Goal: Transaction & Acquisition: Purchase product/service

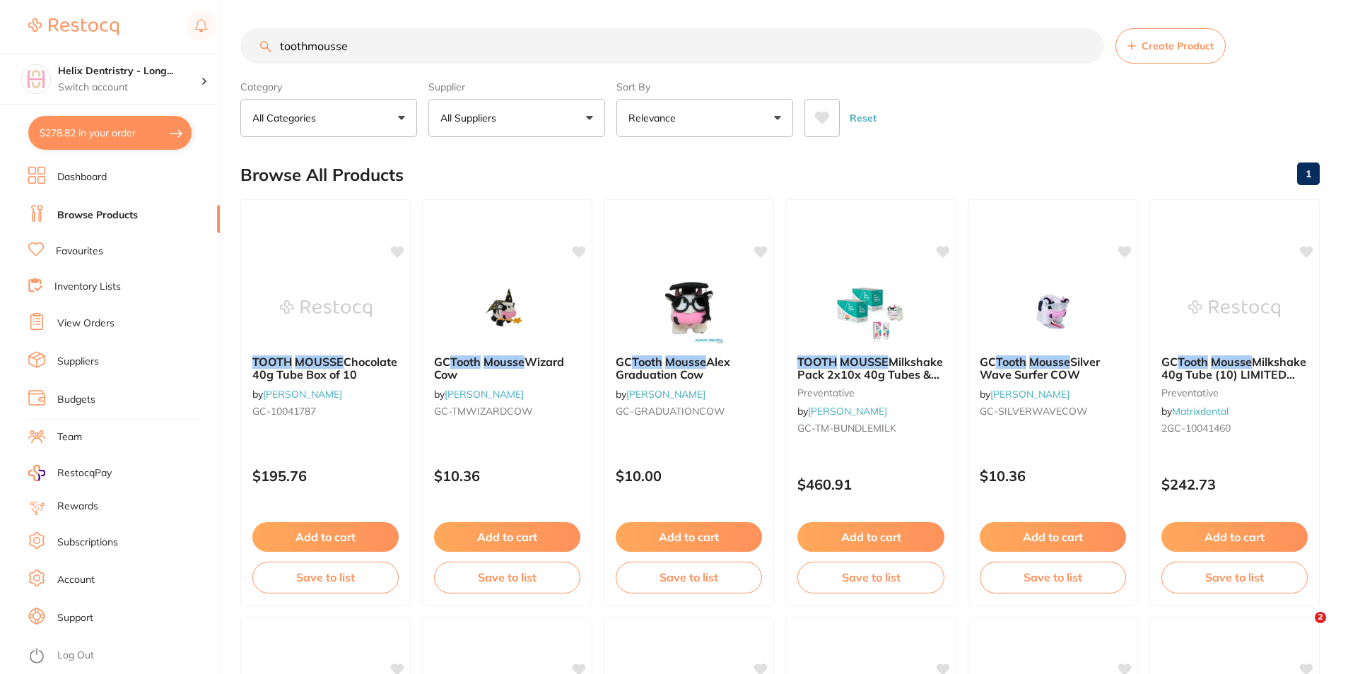
click at [173, 129] on button "$278.82 in your order" at bounding box center [109, 133] width 163 height 34
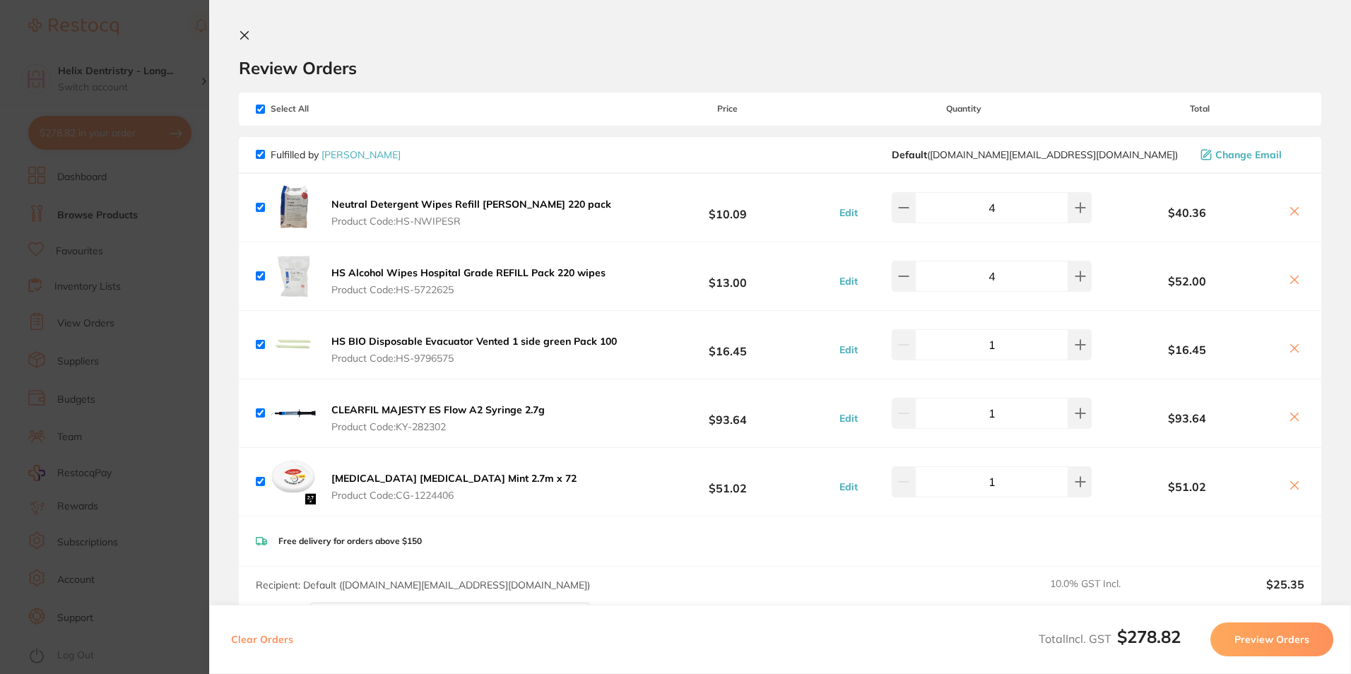
click at [248, 33] on icon at bounding box center [245, 36] width 8 height 8
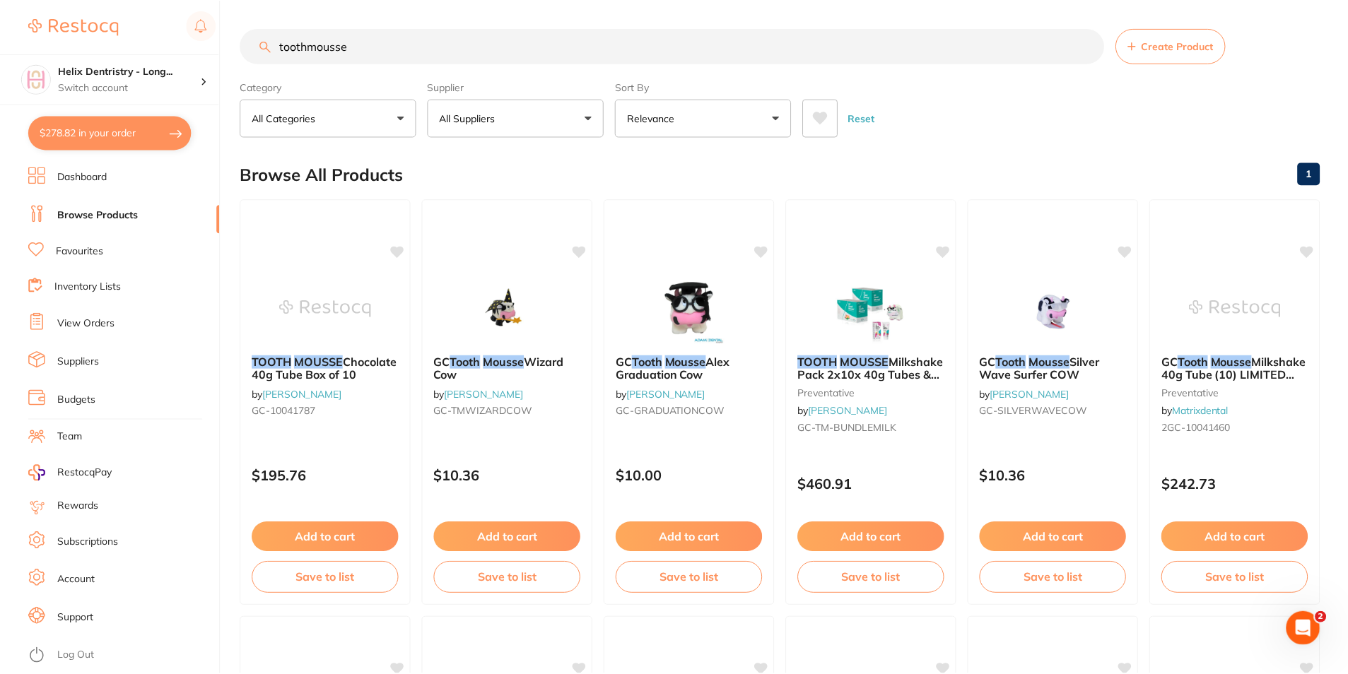
scroll to position [2, 0]
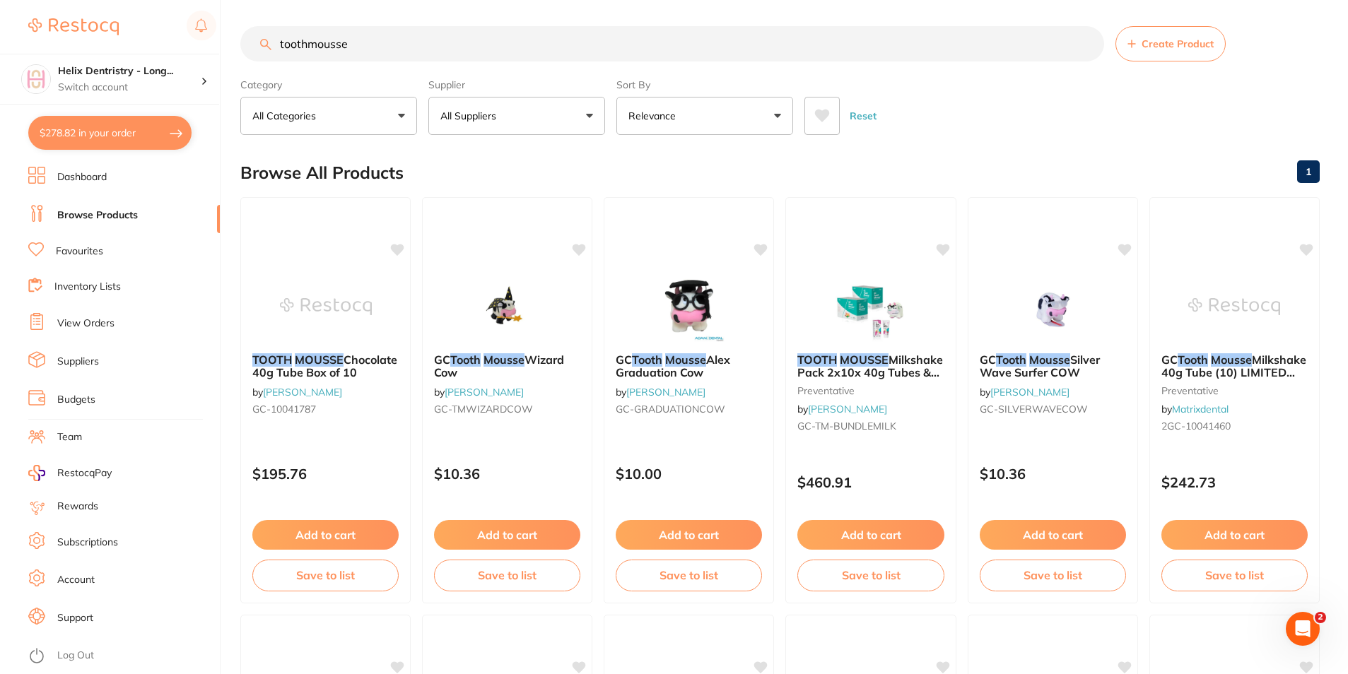
click at [108, 125] on button "$278.82 in your order" at bounding box center [109, 133] width 163 height 34
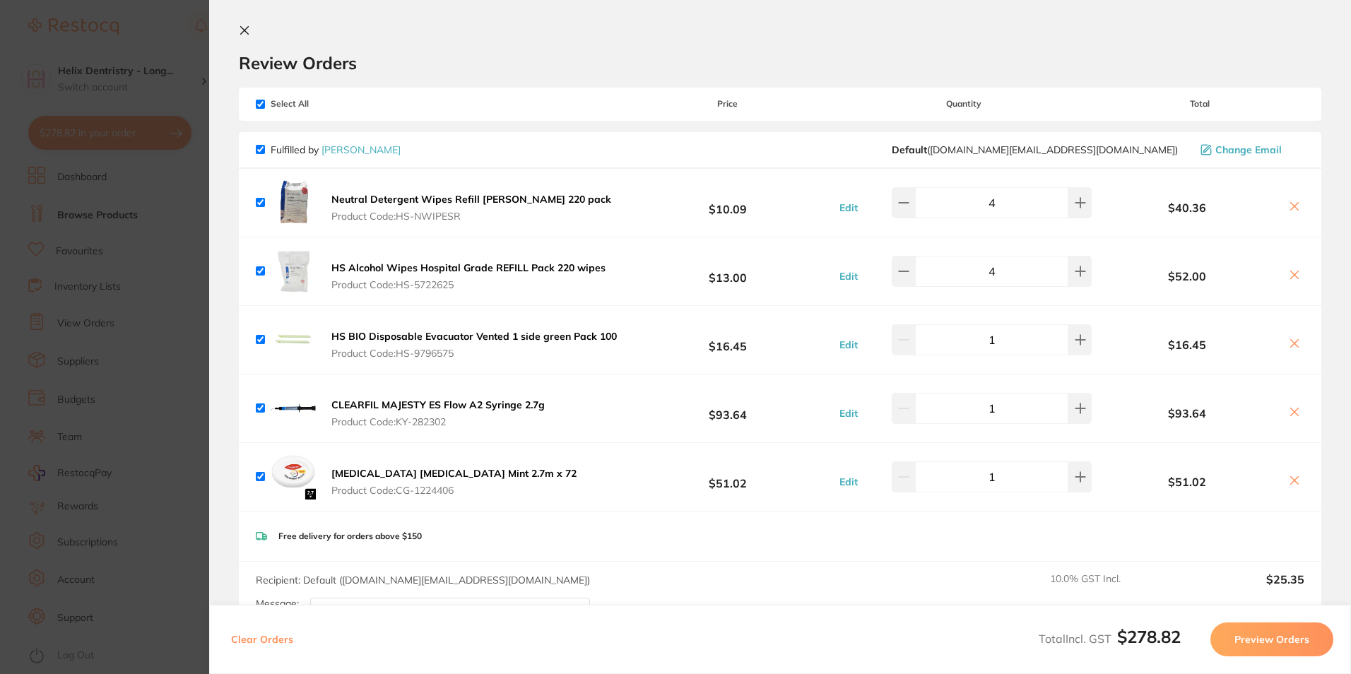
scroll to position [0, 0]
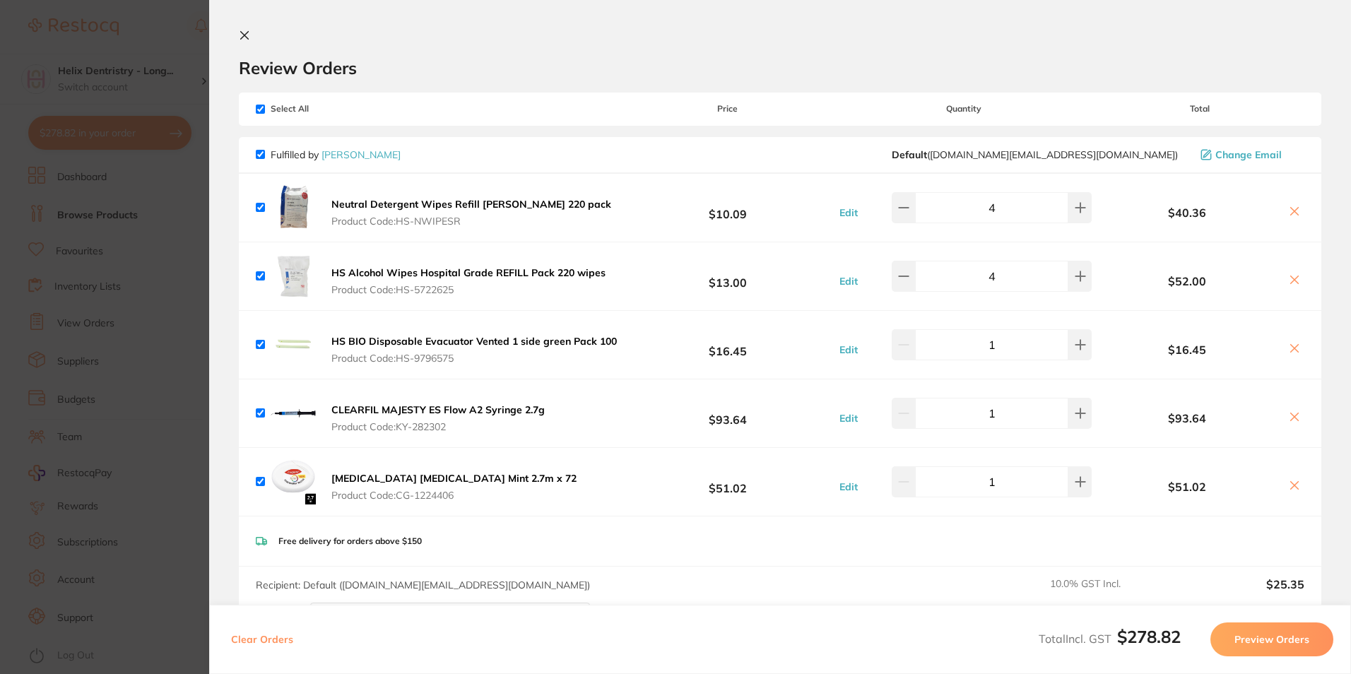
click at [1292, 216] on icon at bounding box center [1294, 211] width 11 height 11
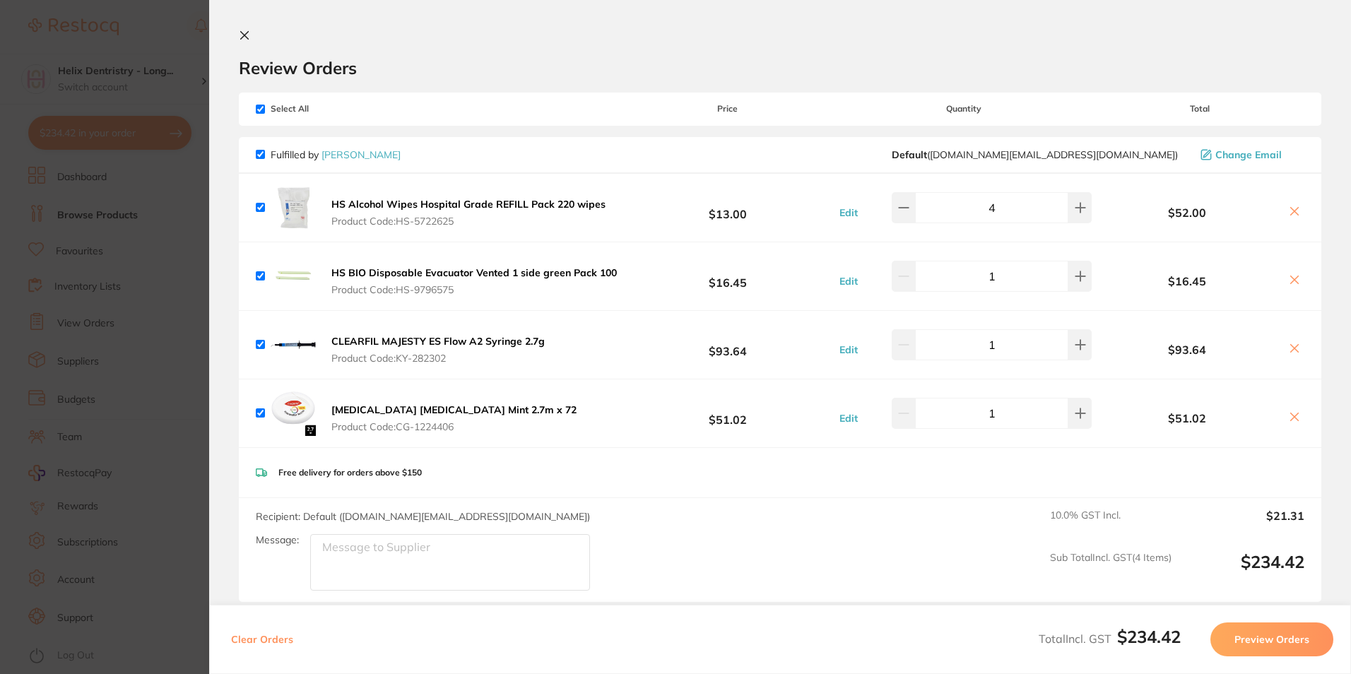
click at [1294, 211] on icon at bounding box center [1294, 211] width 11 height 11
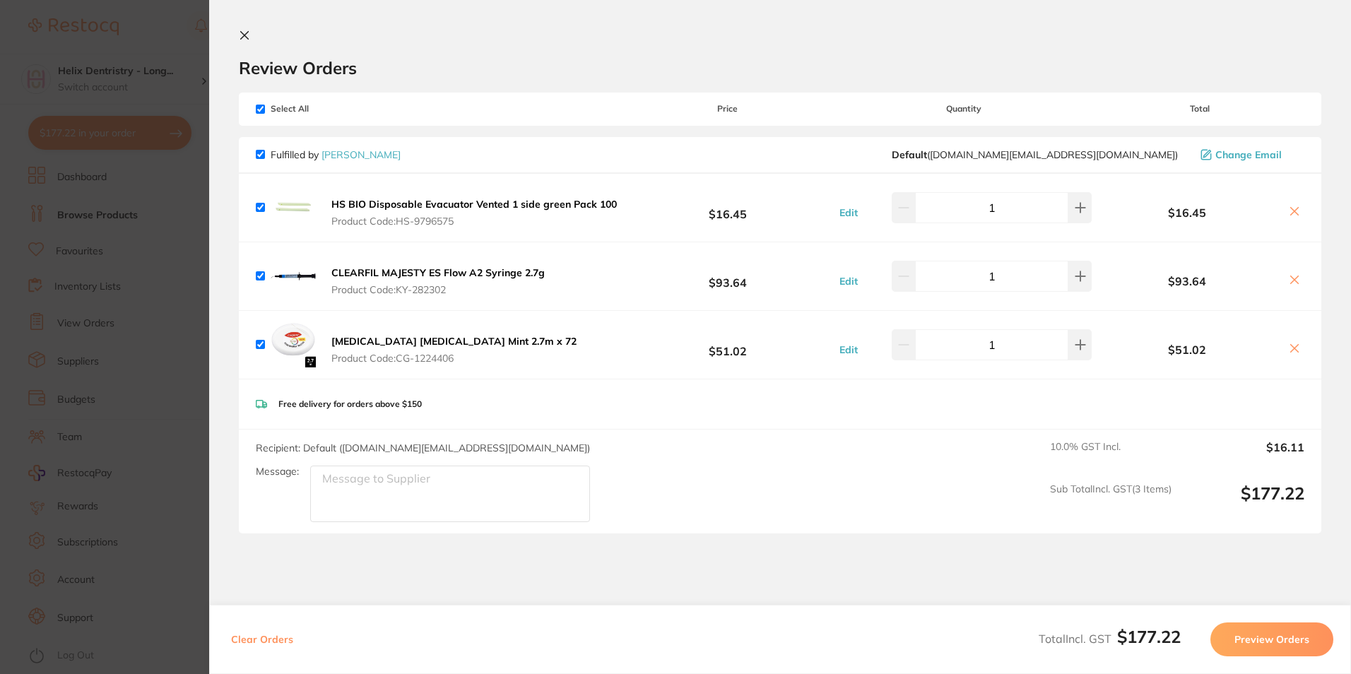
click at [1298, 278] on button at bounding box center [1295, 280] width 20 height 15
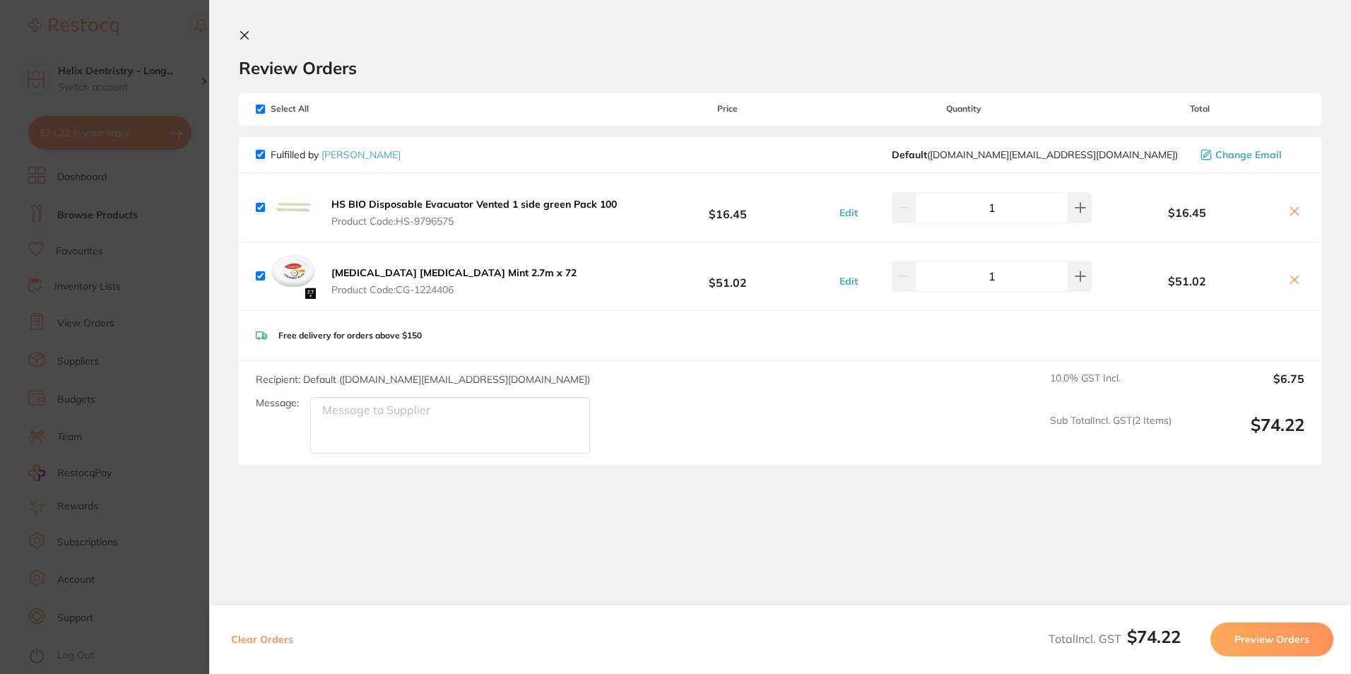
click at [1285, 281] on button at bounding box center [1295, 280] width 20 height 15
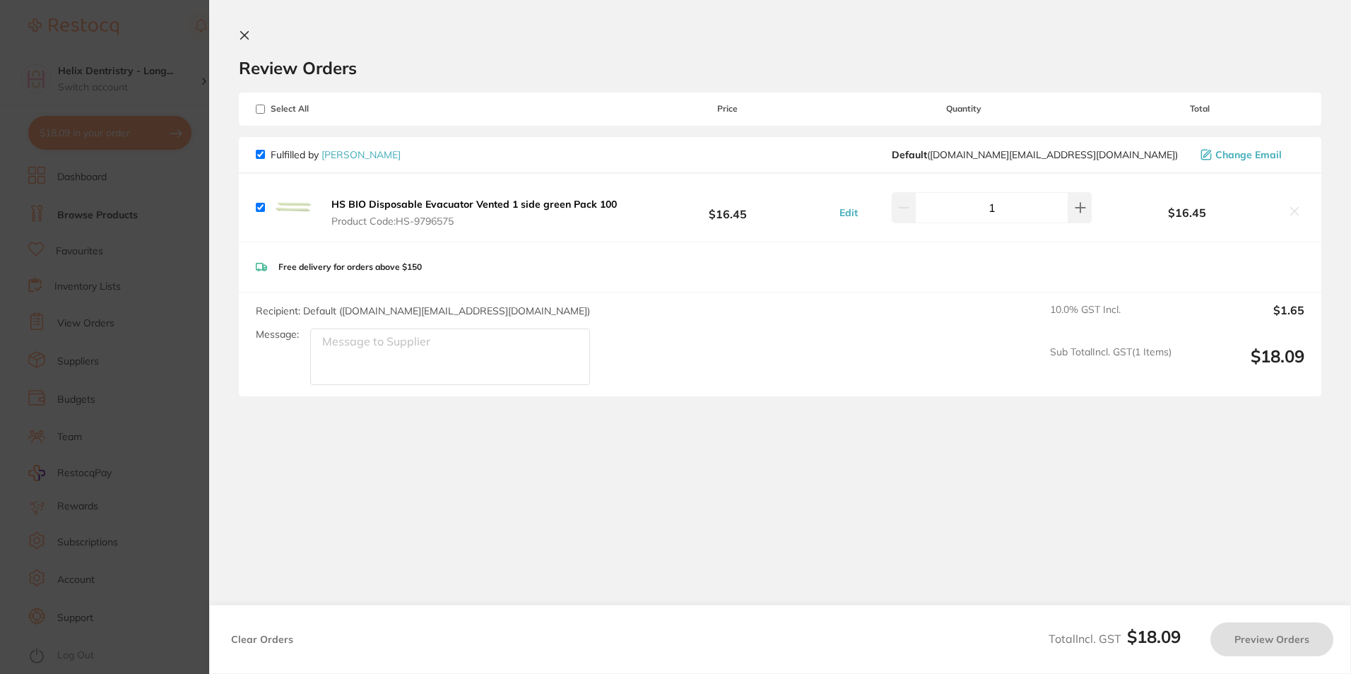
checkbox input "true"
click at [252, 35] on button at bounding box center [247, 36] width 17 height 13
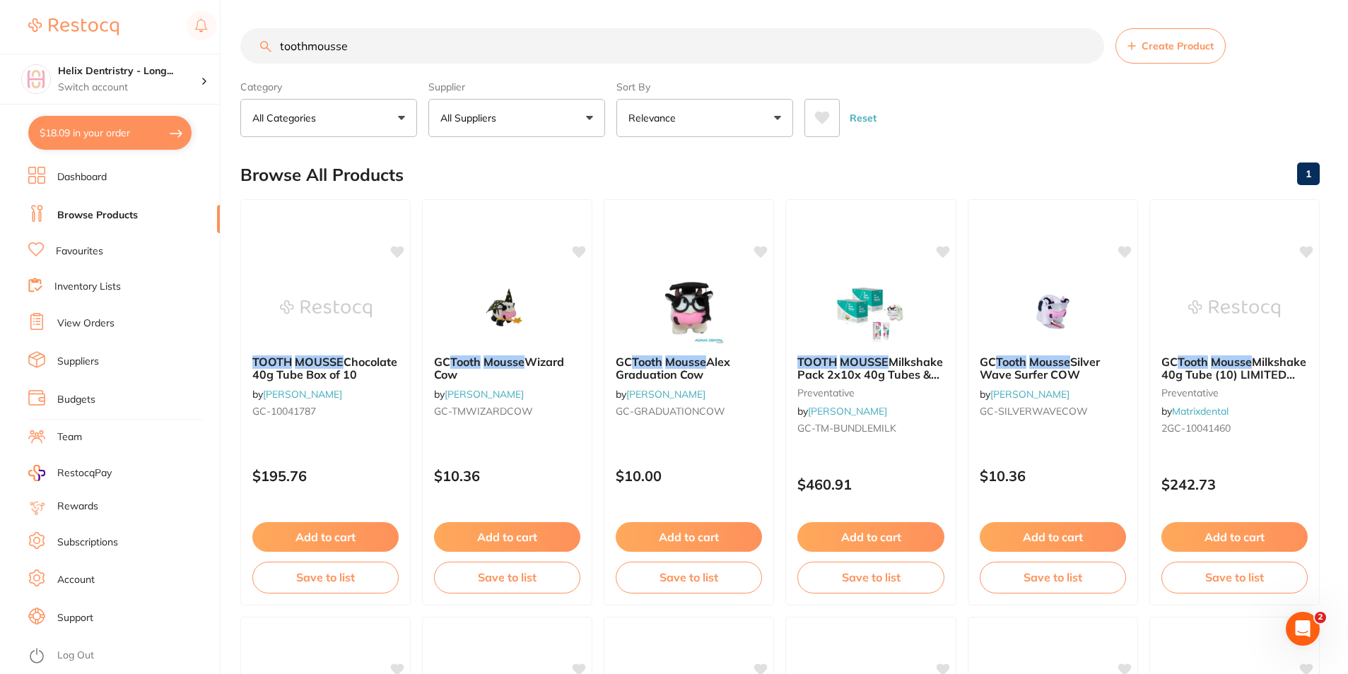
drag, startPoint x: 349, startPoint y: 48, endPoint x: 235, endPoint y: 53, distance: 113.9
click at [235, 53] on div "$18.09 Helix Dentristry - Long... Switch account Helix Dentristry - Long Jetty …" at bounding box center [674, 337] width 1348 height 674
type input "h"
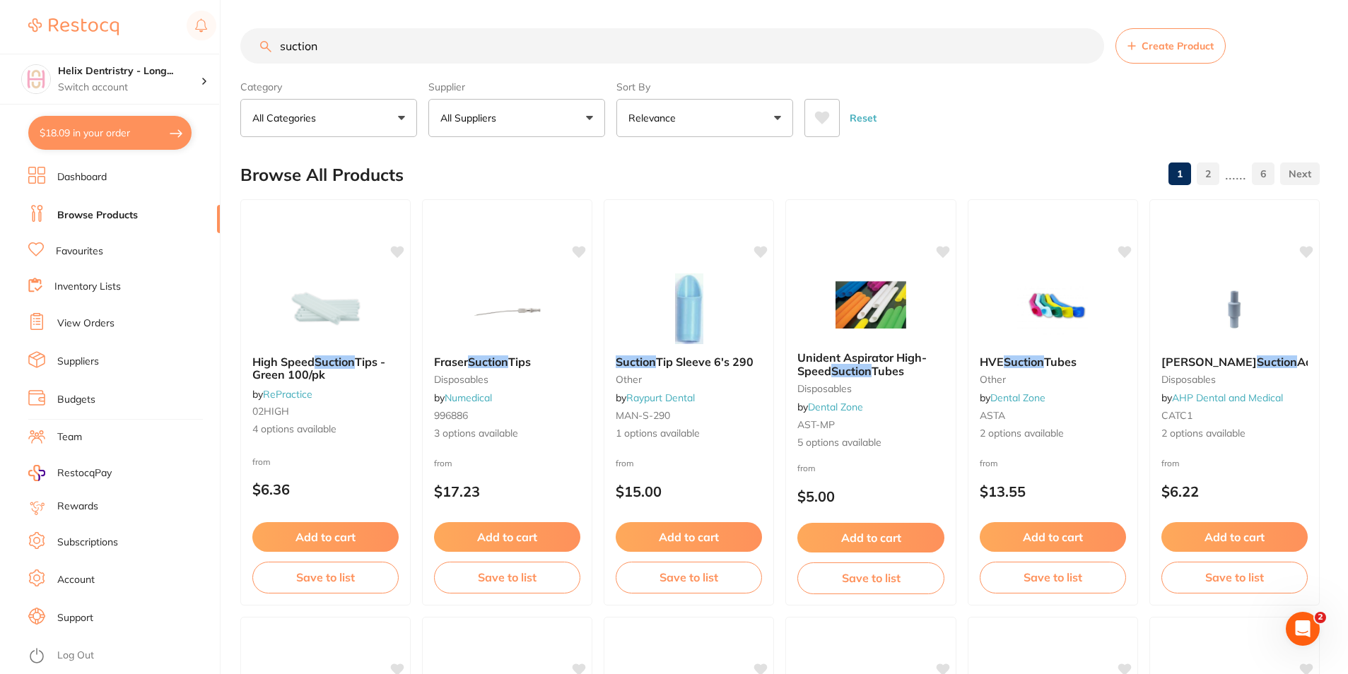
drag, startPoint x: 341, startPoint y: 44, endPoint x: 175, endPoint y: 42, distance: 165.4
click at [173, 43] on div "$18.09 Helix Dentristry - Long... Switch account Helix Dentristry - Long Jetty …" at bounding box center [674, 337] width 1348 height 674
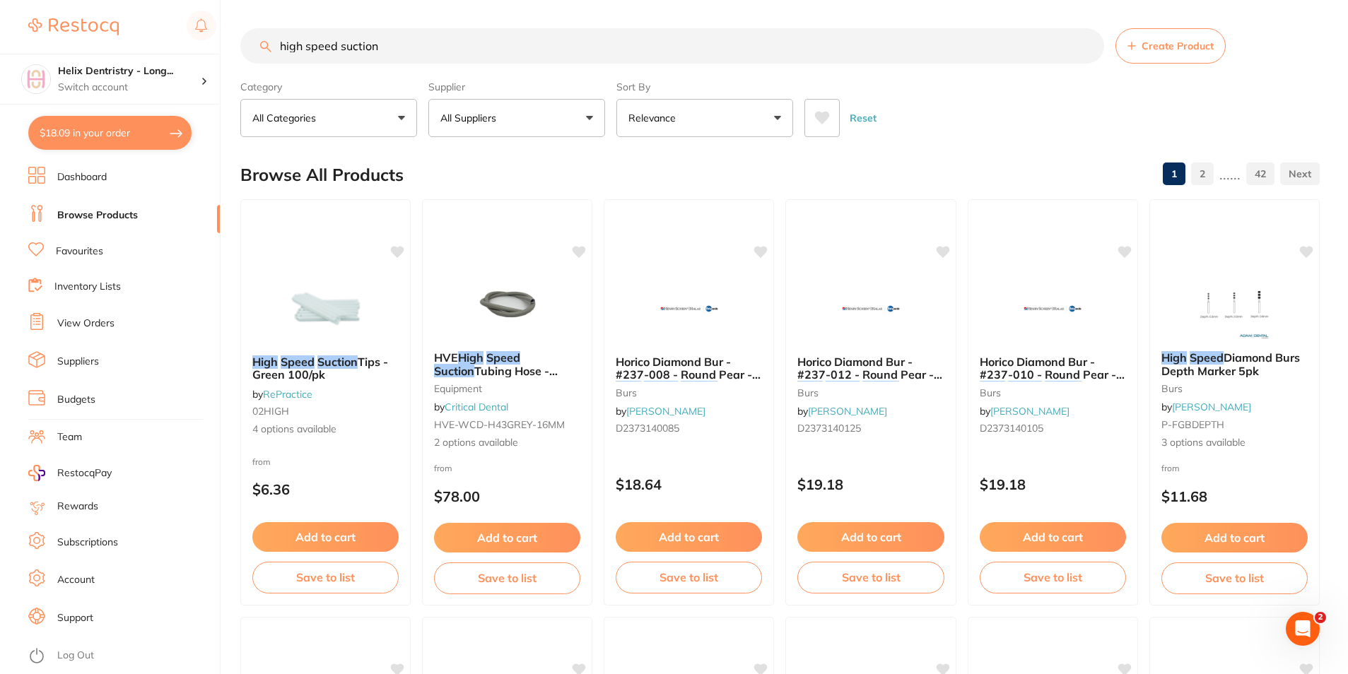
click at [102, 135] on button "$18.09 in your order" at bounding box center [109, 133] width 163 height 34
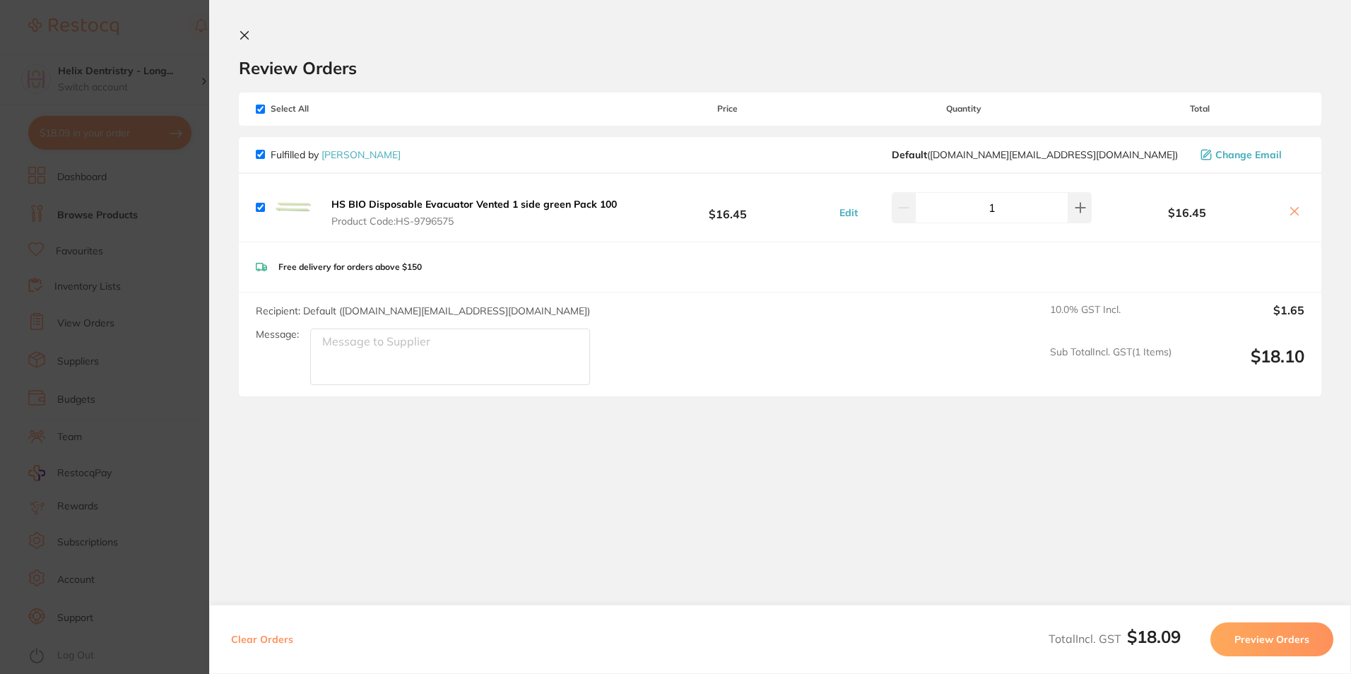
click at [102, 135] on section "Update RRP Set your pre negotiated price for this item. Item Agreed RRP (excl. …" at bounding box center [675, 337] width 1351 height 674
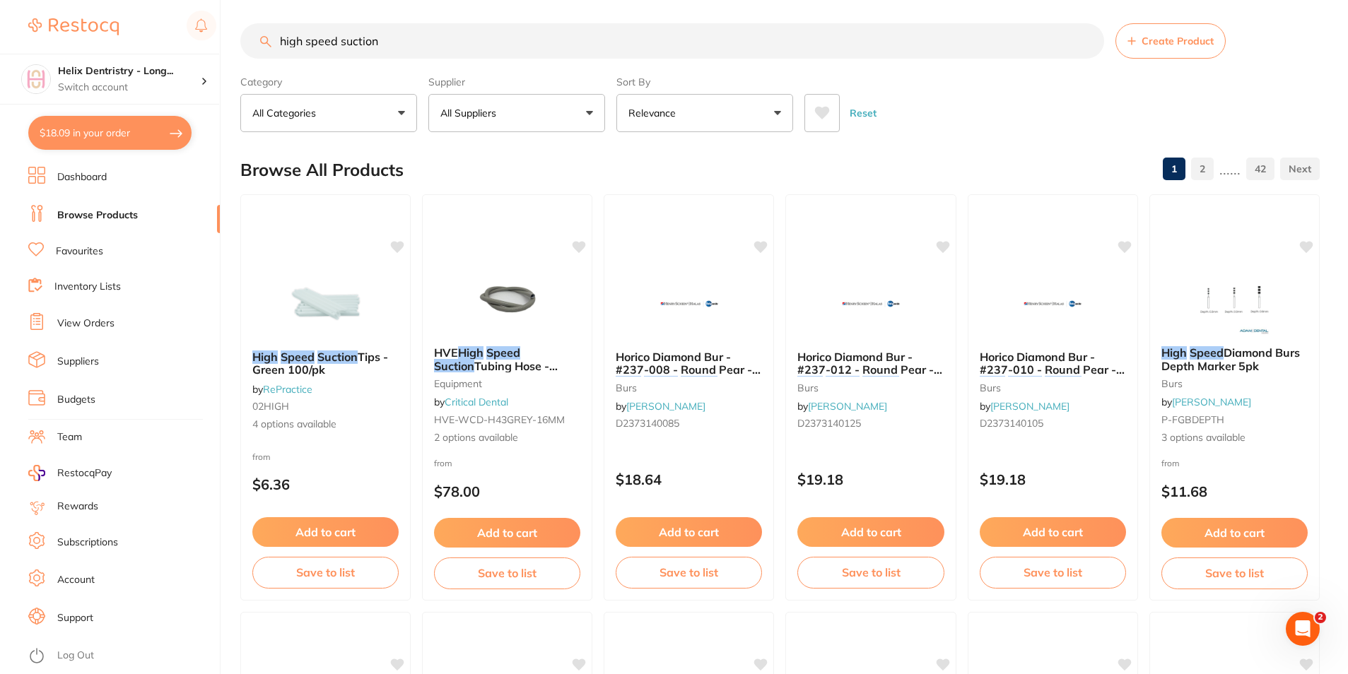
drag, startPoint x: 390, startPoint y: 39, endPoint x: 53, endPoint y: 31, distance: 337.2
click at [53, 31] on div "$18.09 Helix Dentristry - Long... Switch account Helix Dentristry - Long Jetty …" at bounding box center [674, 332] width 1348 height 674
type input "evacuator"
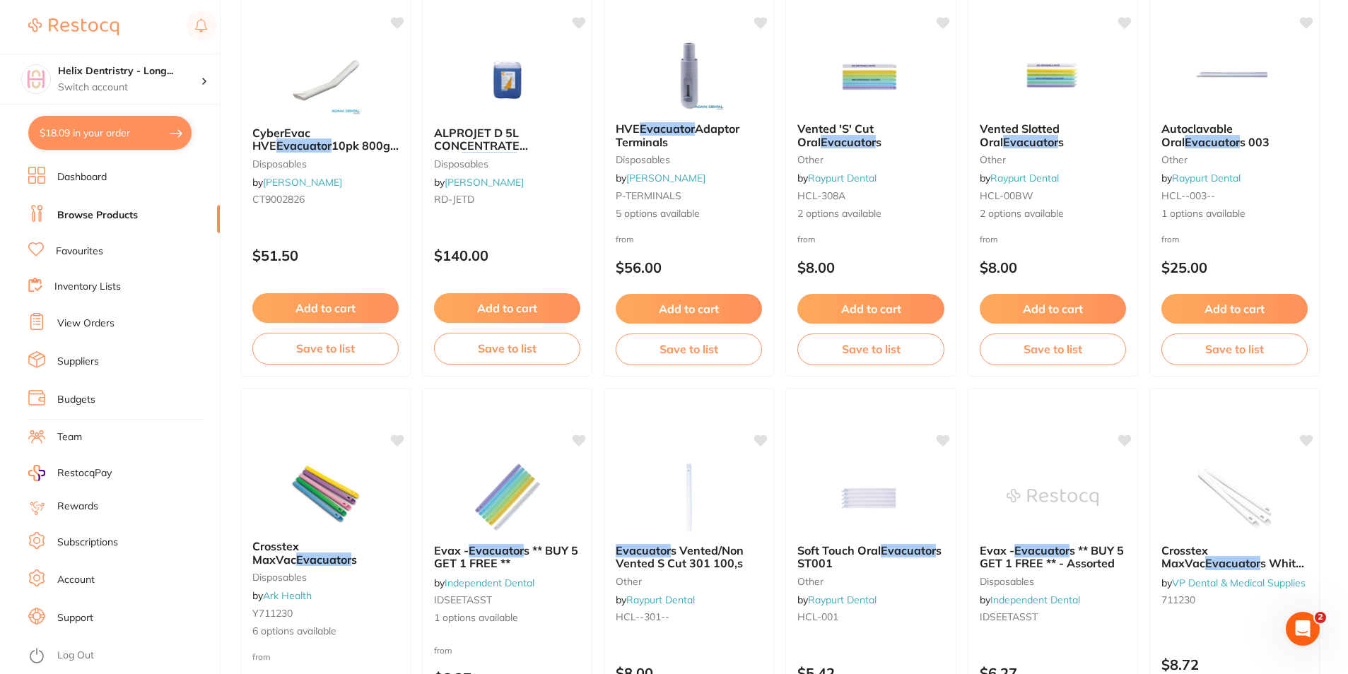
scroll to position [1625, 0]
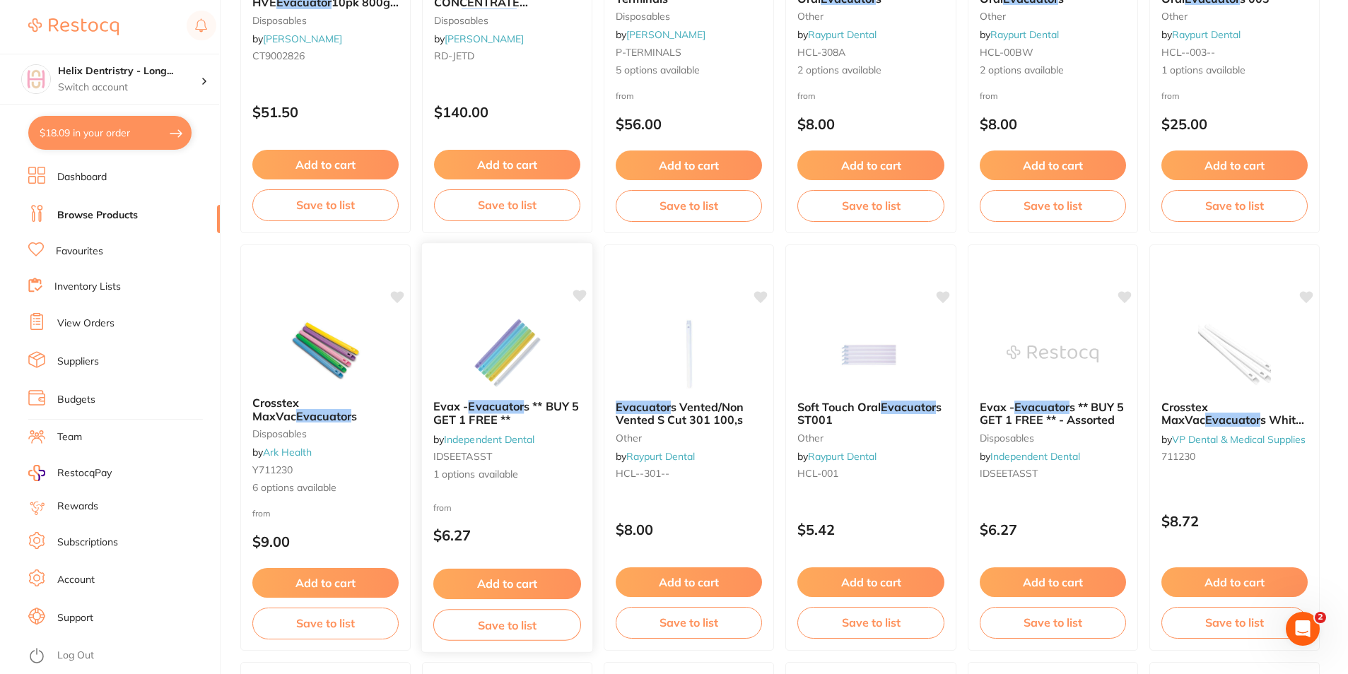
click at [510, 404] on em "Evacuator" at bounding box center [497, 406] width 56 height 14
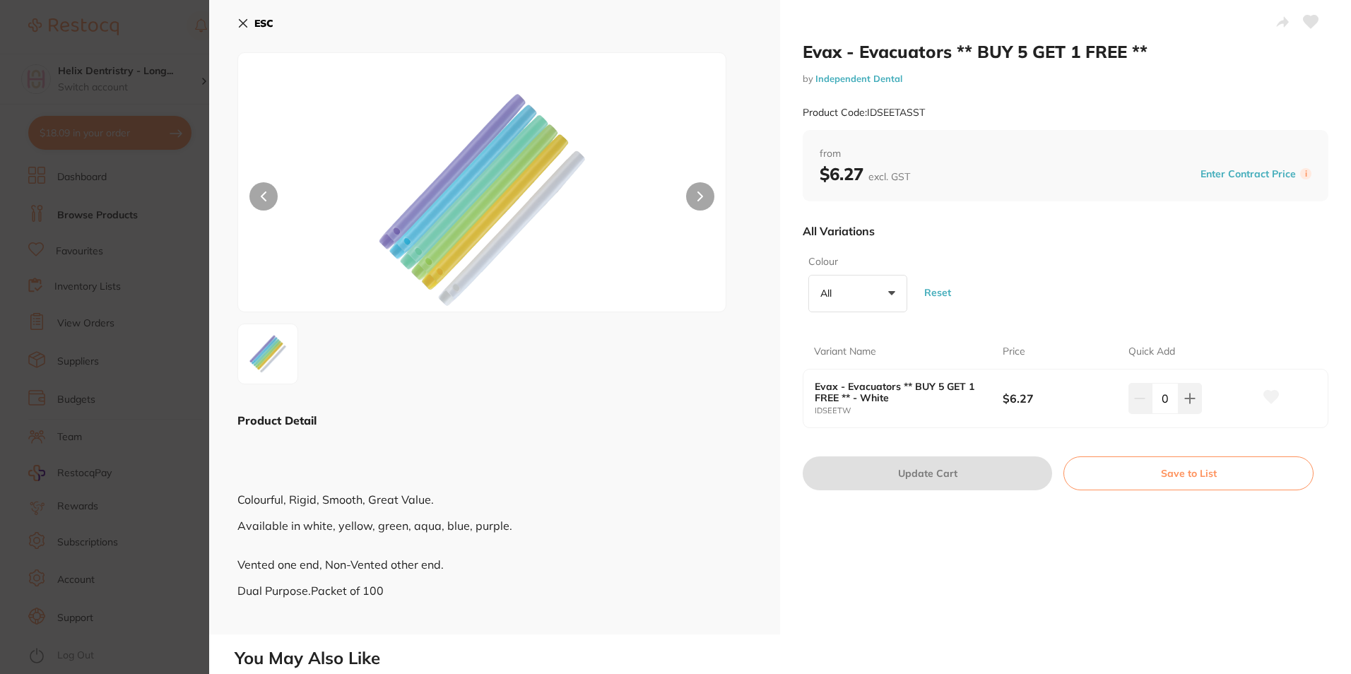
drag, startPoint x: 895, startPoint y: 300, endPoint x: 895, endPoint y: 314, distance: 13.4
click at [895, 300] on button "All +0" at bounding box center [857, 294] width 99 height 38
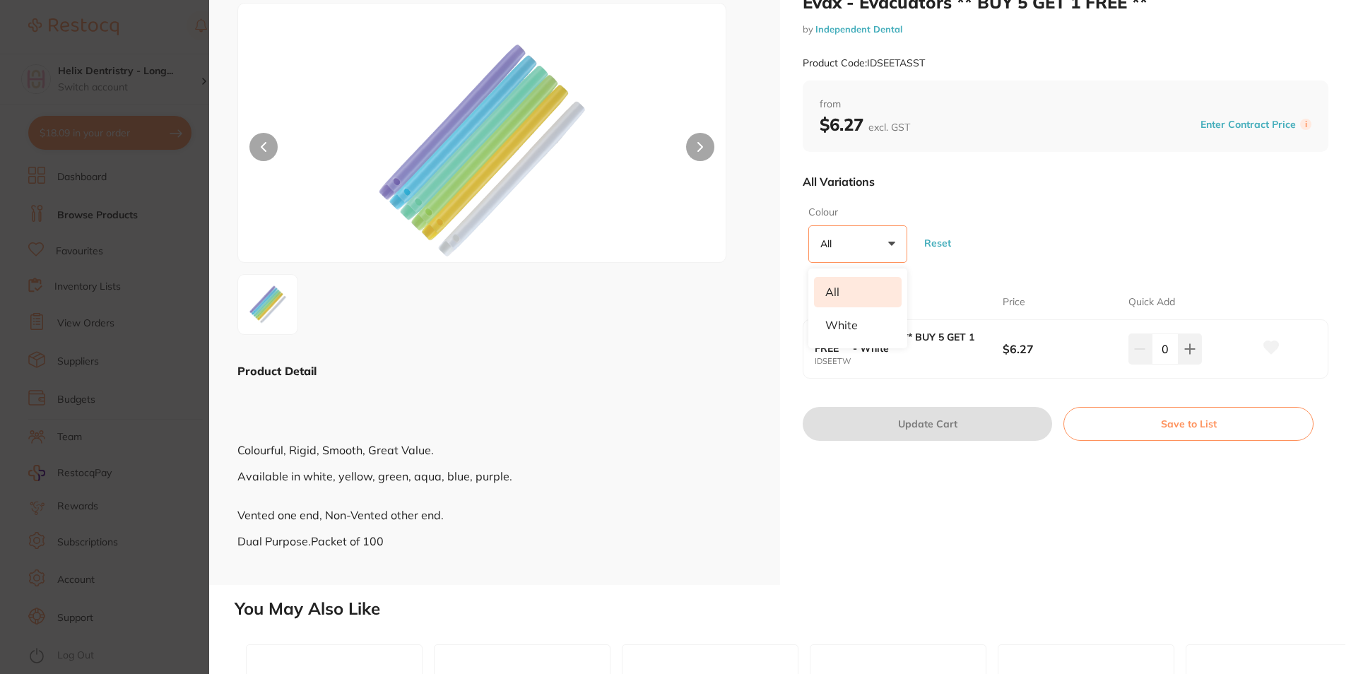
scroll to position [71, 0]
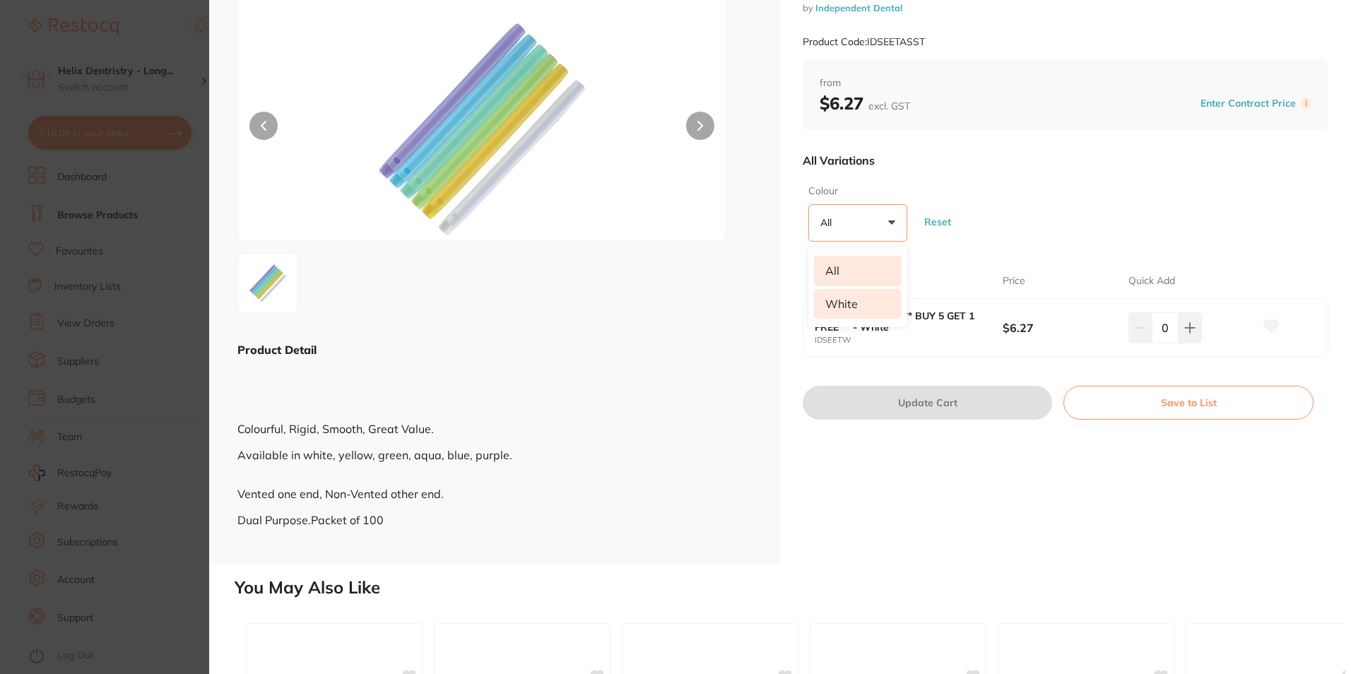
click at [849, 292] on li "White" at bounding box center [858, 304] width 88 height 30
click at [994, 189] on div "Colour White +0 All White Reset" at bounding box center [1066, 213] width 526 height 69
click at [1179, 328] on button at bounding box center [1190, 327] width 23 height 31
type input "1"
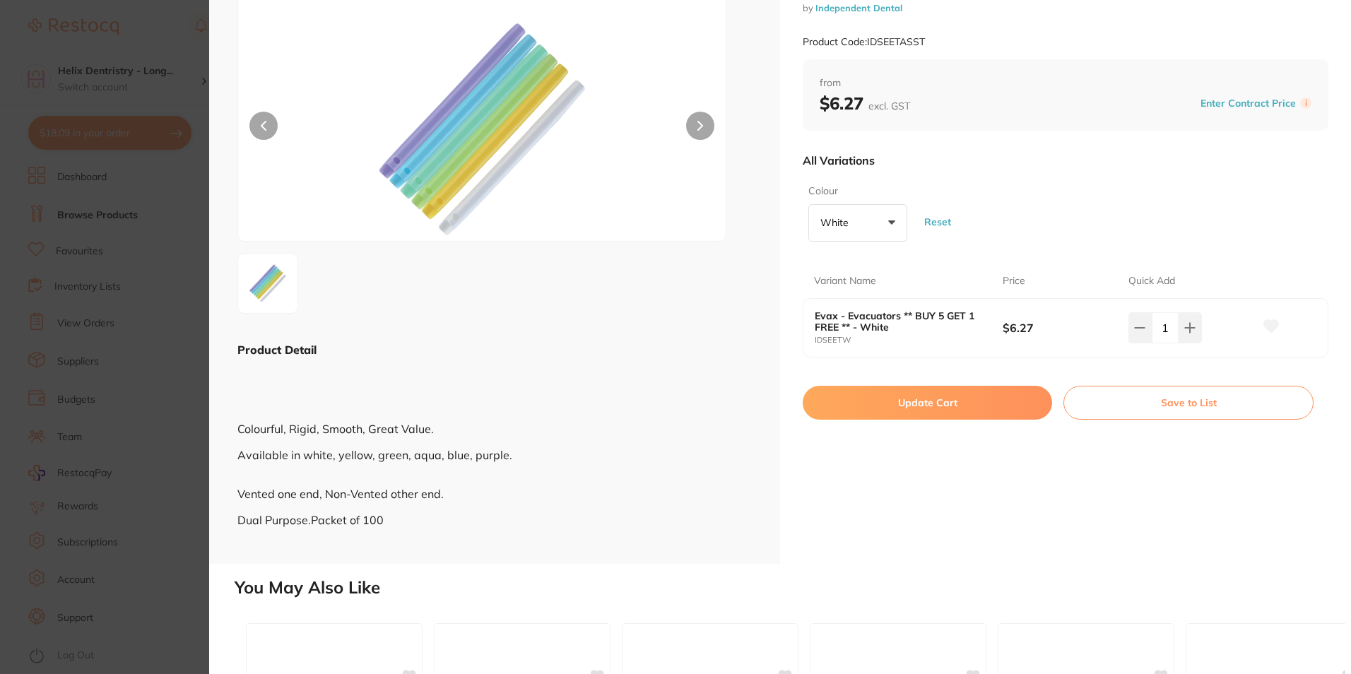
click at [977, 411] on button "Update Cart" at bounding box center [927, 403] width 249 height 34
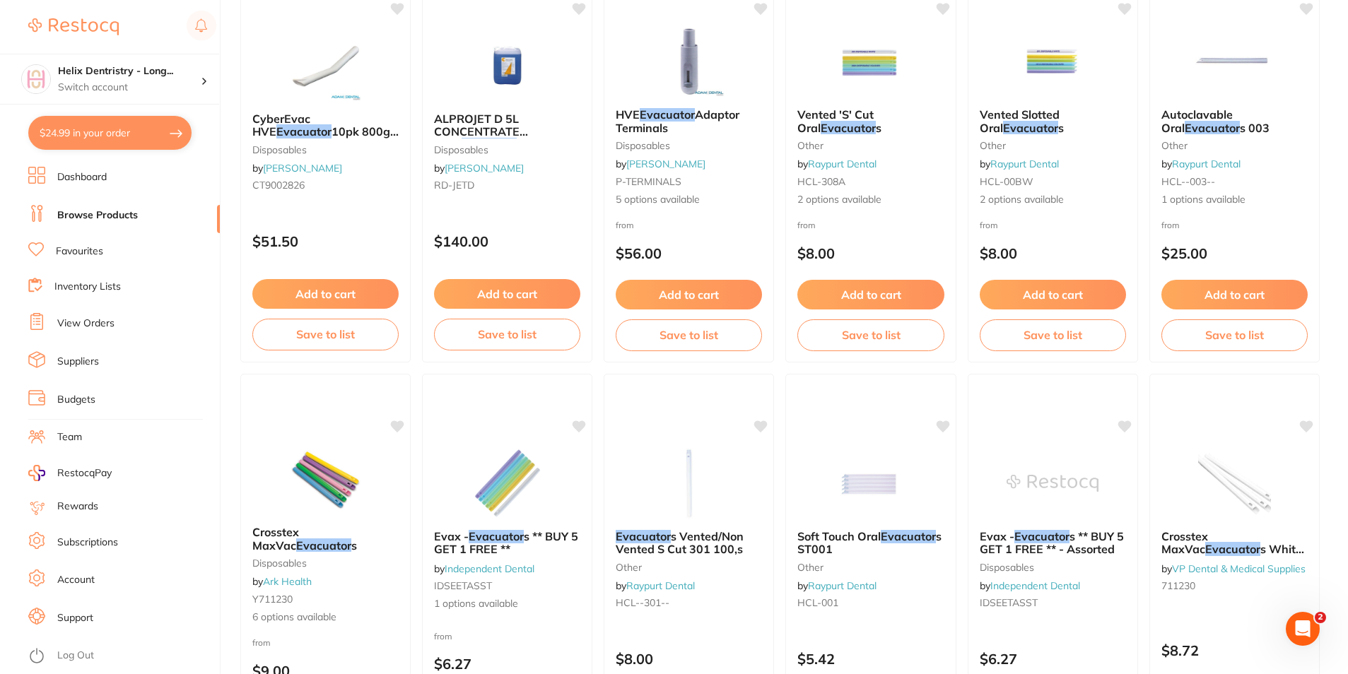
scroll to position [1343, 0]
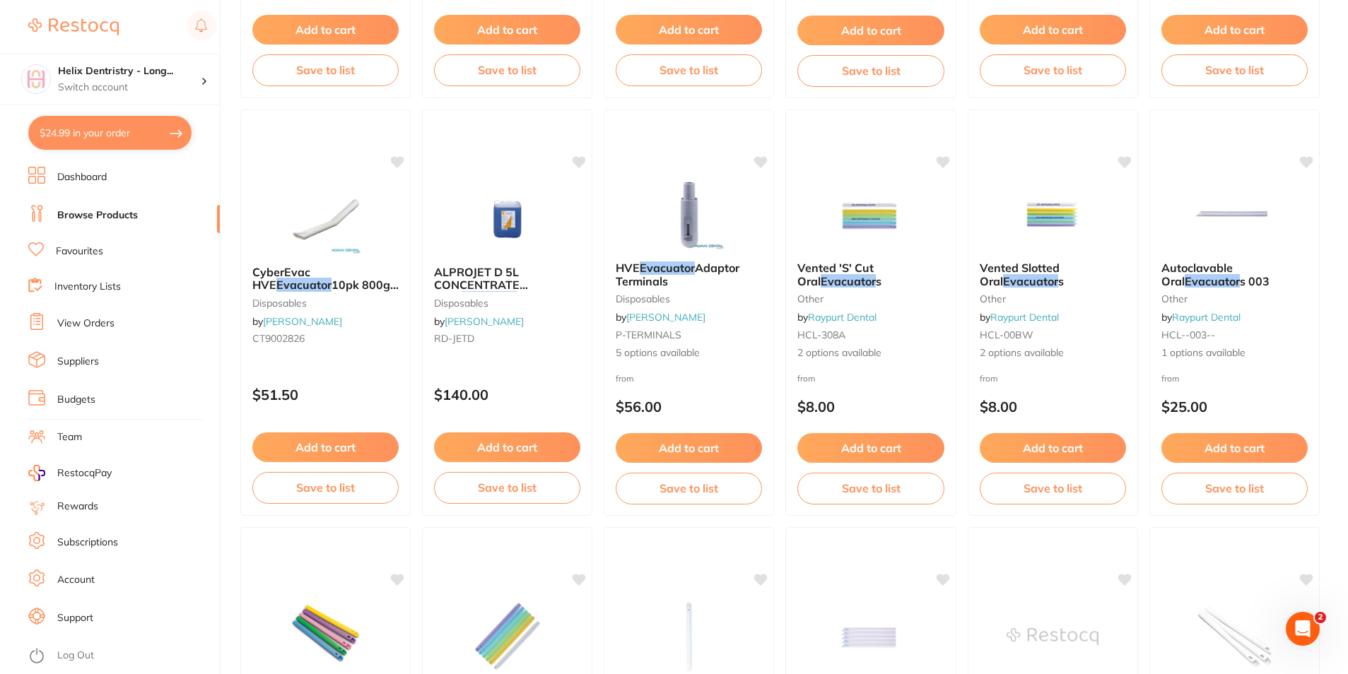
click at [141, 129] on button "$24.99 in your order" at bounding box center [109, 133] width 163 height 34
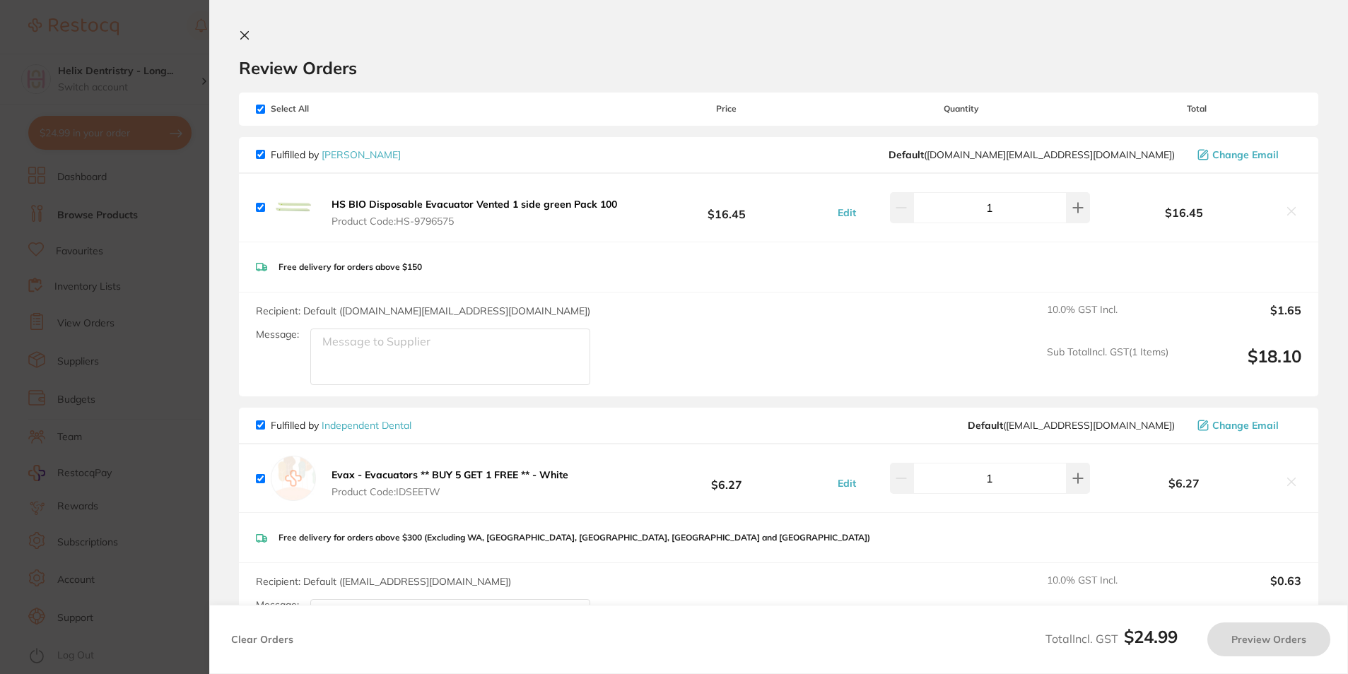
checkbox input "true"
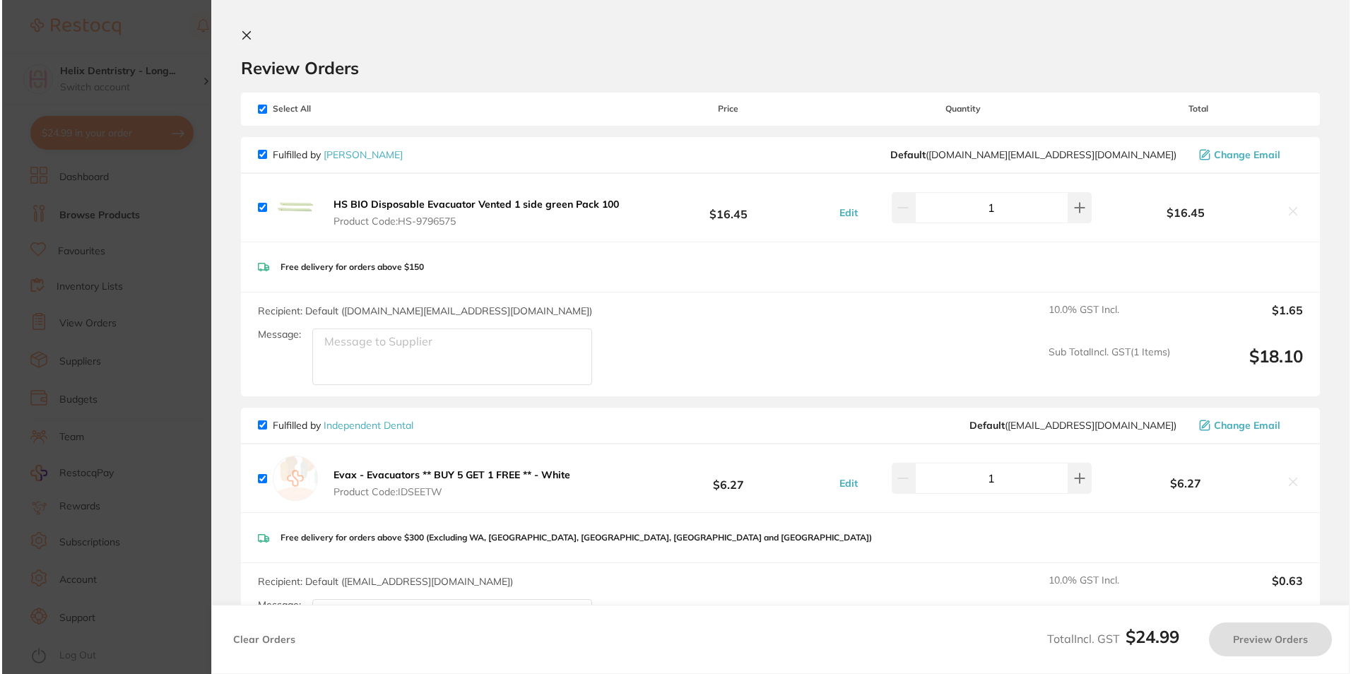
scroll to position [0, 0]
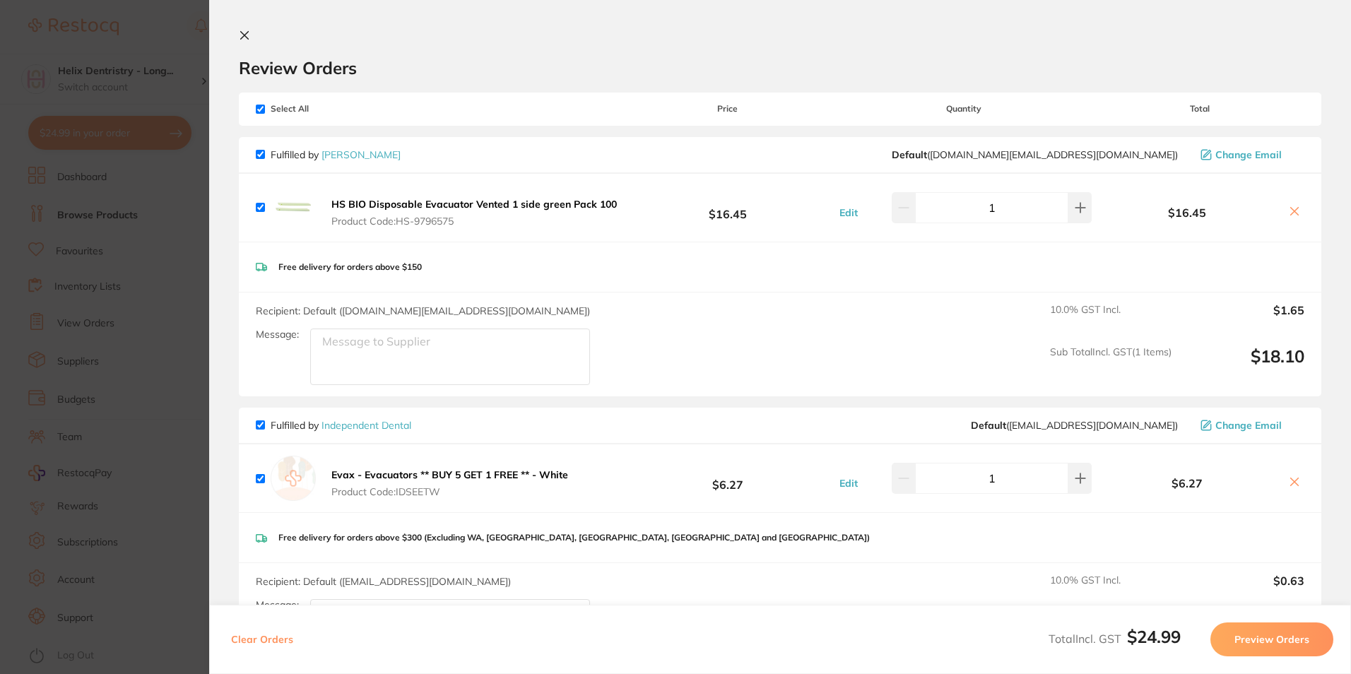
click at [1285, 211] on button at bounding box center [1295, 212] width 20 height 15
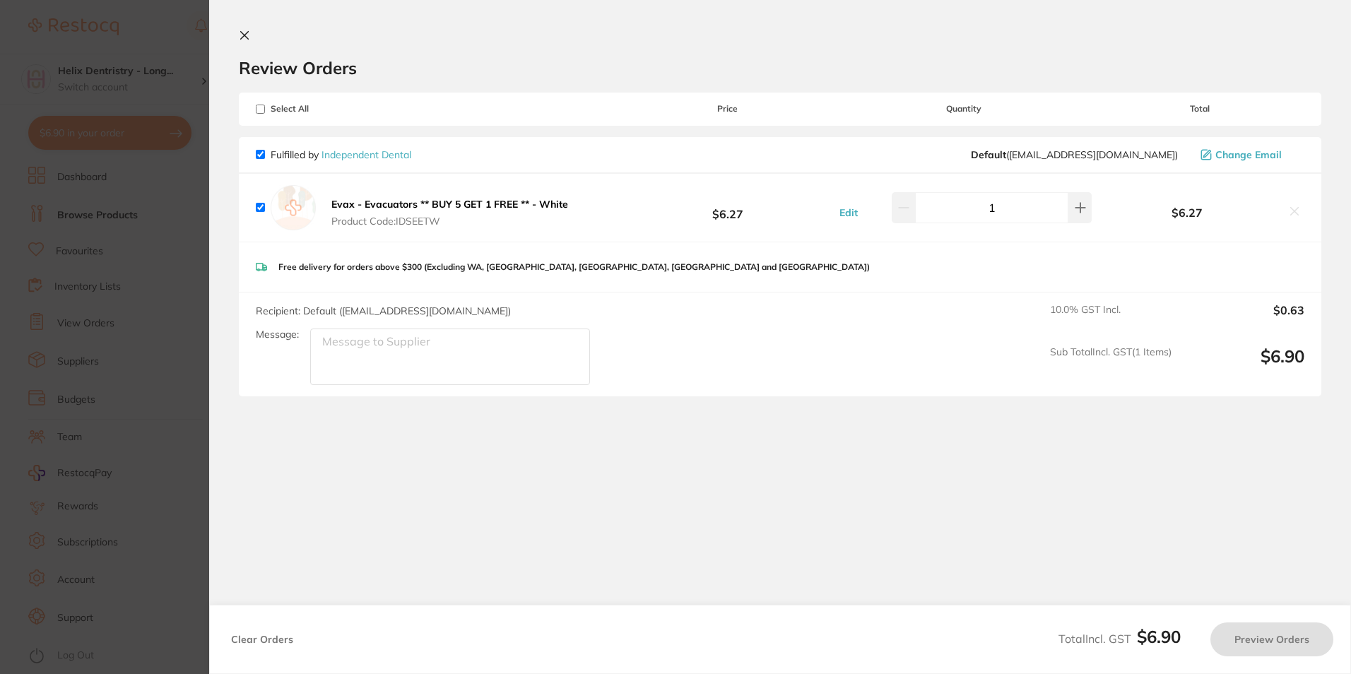
checkbox input "true"
click at [242, 34] on icon at bounding box center [245, 36] width 8 height 8
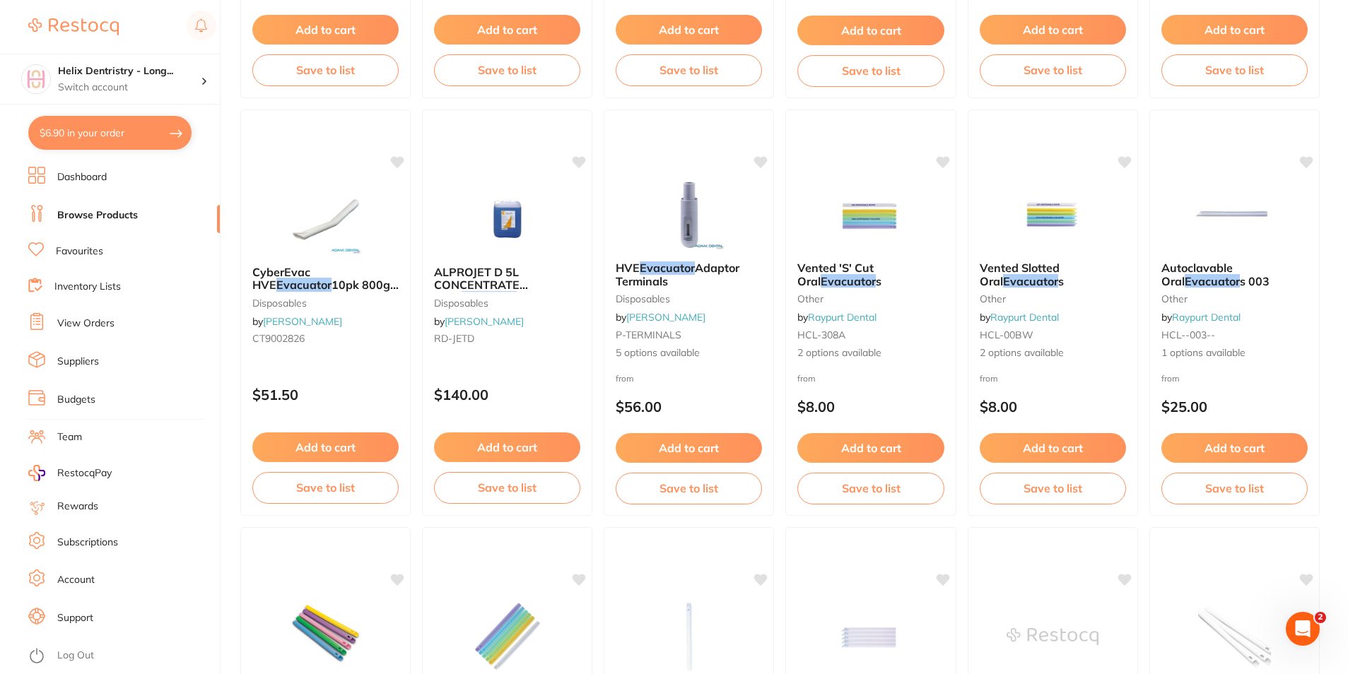
click at [105, 129] on button "$6.90 in your order" at bounding box center [109, 133] width 163 height 34
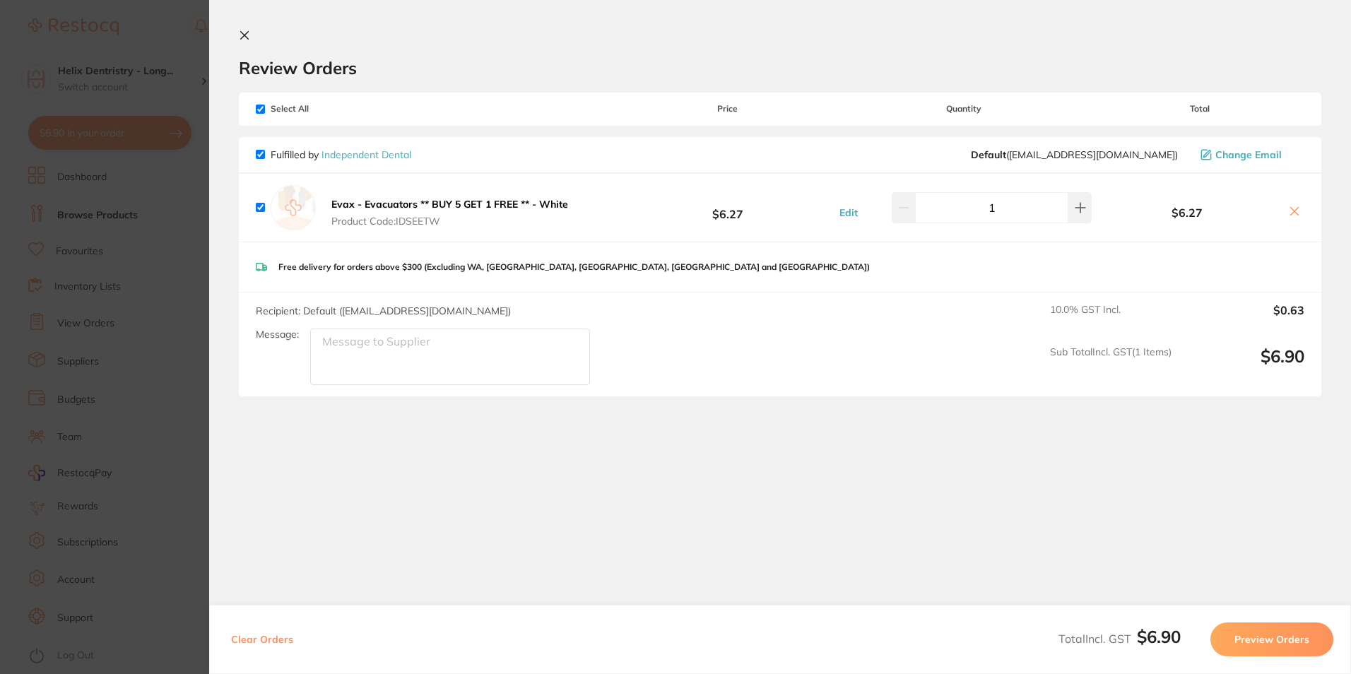
click at [244, 35] on icon at bounding box center [245, 36] width 8 height 8
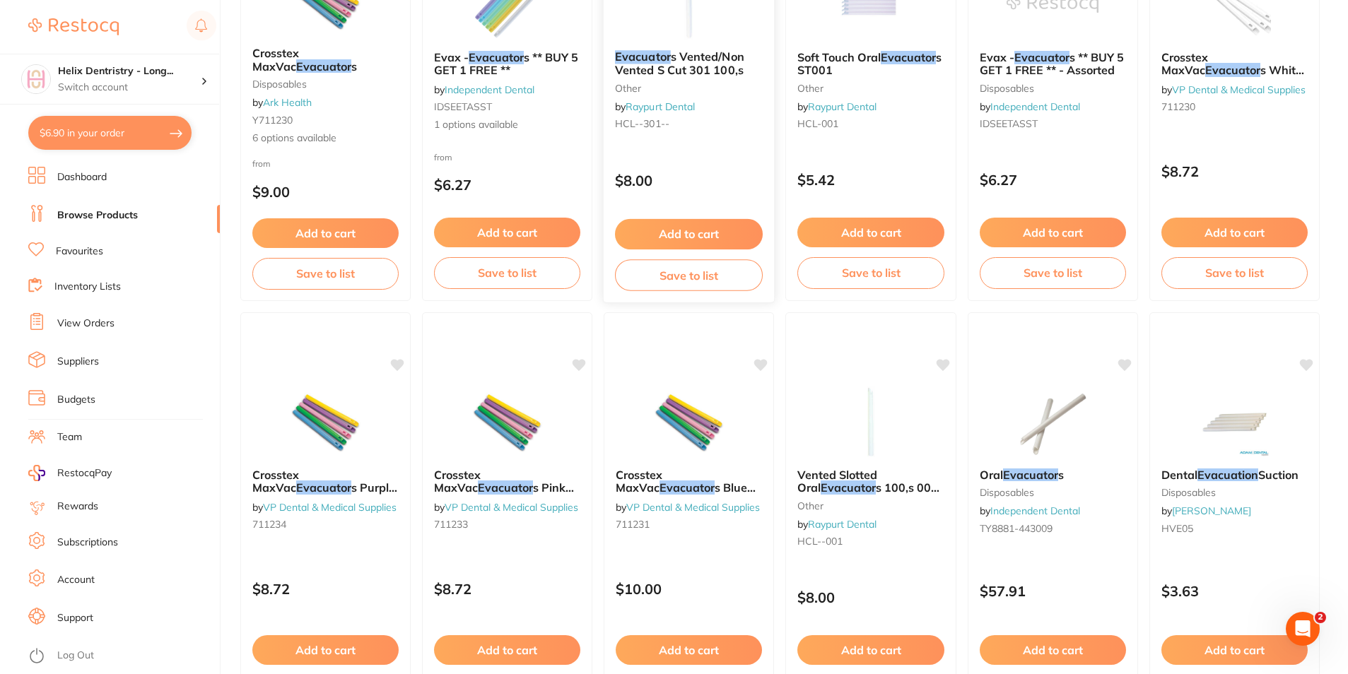
scroll to position [2120, 0]
